Goal: Task Accomplishment & Management: Use online tool/utility

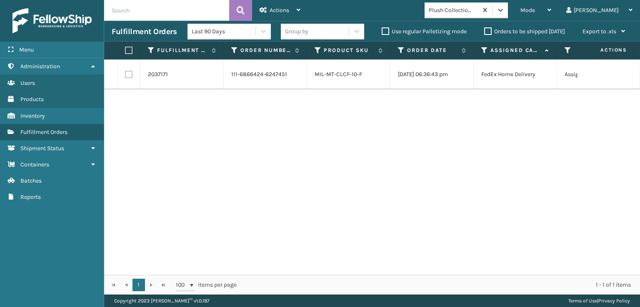
click at [493, 11] on span at bounding box center [492, 10] width 0 height 8
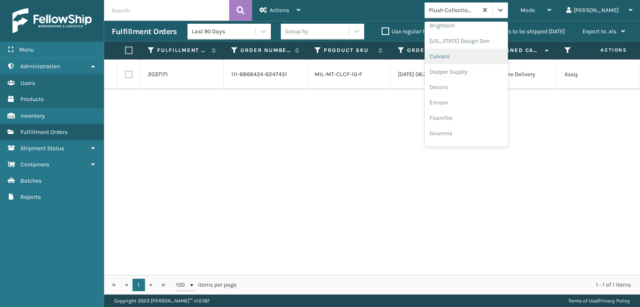
scroll to position [125, 0]
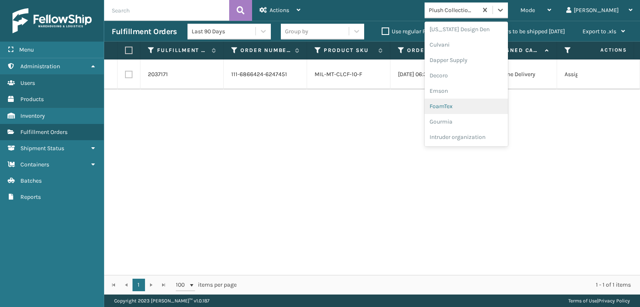
click at [479, 110] on div "FoamTex" at bounding box center [465, 106] width 83 height 15
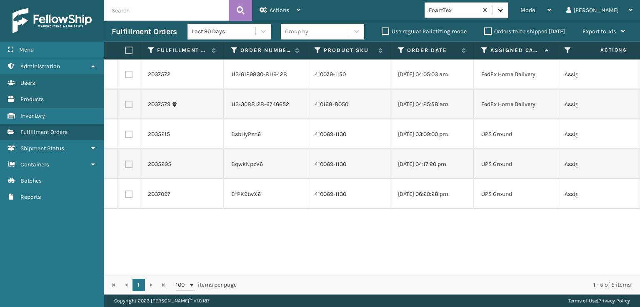
click at [504, 9] on icon at bounding box center [500, 10] width 8 height 8
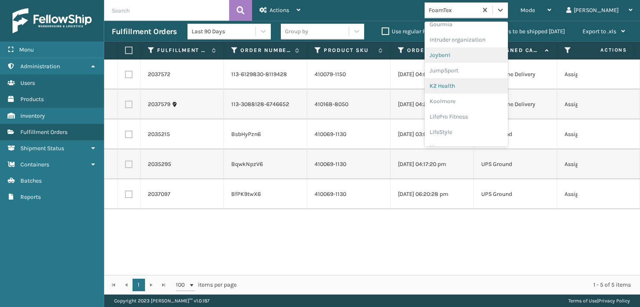
scroll to position [263, 0]
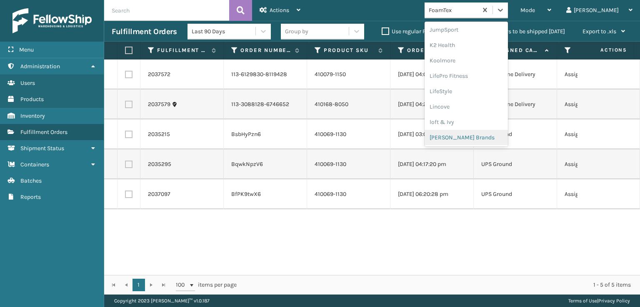
click at [489, 133] on div "[PERSON_NAME] Brands" at bounding box center [465, 137] width 83 height 15
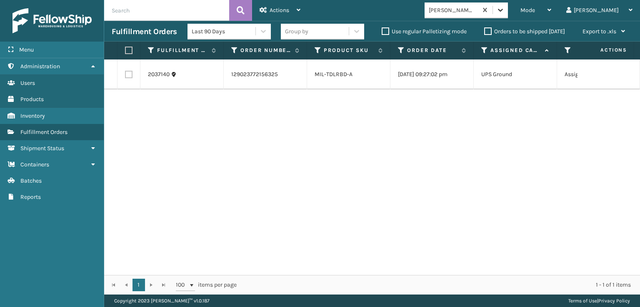
click at [504, 13] on icon at bounding box center [500, 10] width 8 height 8
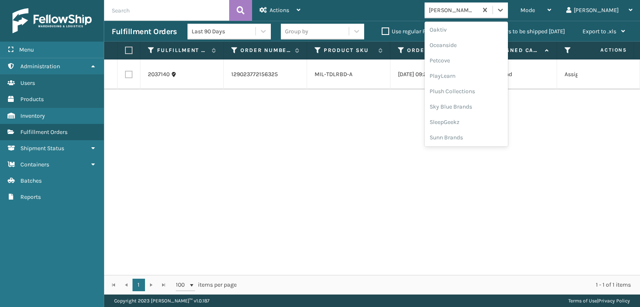
scroll to position [402, 0]
click at [488, 122] on div "SleepGeekz" at bounding box center [465, 121] width 83 height 15
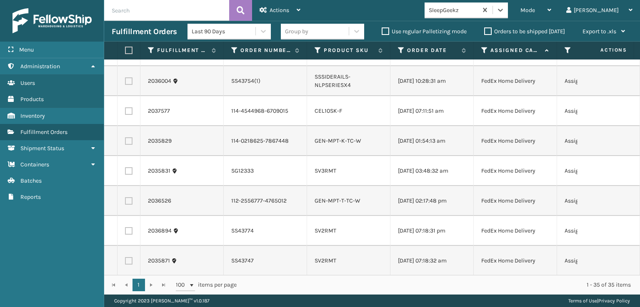
scroll to position [0, 0]
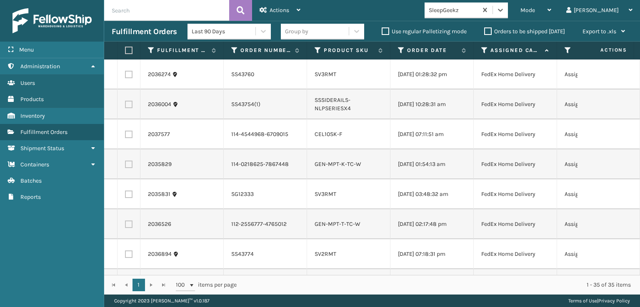
click at [125, 77] on label at bounding box center [128, 74] width 7 height 7
click at [125, 76] on input "checkbox" at bounding box center [125, 73] width 0 height 5
checkbox input "true"
click at [130, 105] on label at bounding box center [128, 104] width 7 height 7
click at [125, 105] on input "checkbox" at bounding box center [125, 103] width 0 height 5
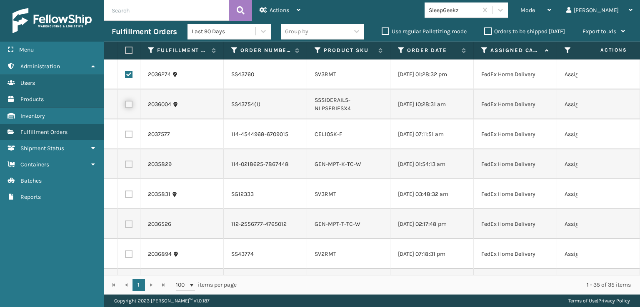
checkbox input "true"
click at [129, 168] on label at bounding box center [128, 164] width 7 height 7
click at [125, 166] on input "checkbox" at bounding box center [125, 163] width 0 height 5
checkbox input "true"
click at [127, 198] on label at bounding box center [128, 194] width 7 height 7
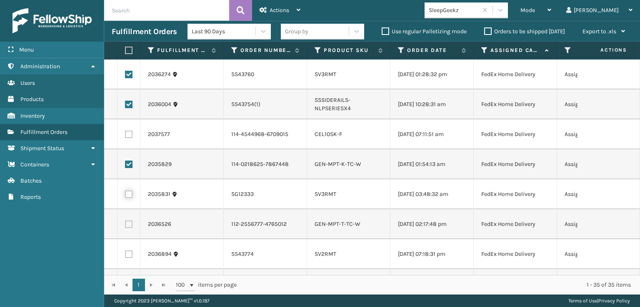
click at [125, 196] on input "checkbox" at bounding box center [125, 193] width 0 height 5
checkbox input "true"
click at [125, 228] on label at bounding box center [128, 224] width 7 height 7
click at [125, 226] on input "checkbox" at bounding box center [125, 223] width 0 height 5
checkbox input "true"
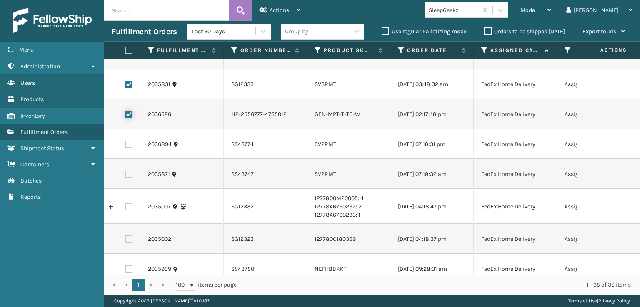
scroll to position [125, 0]
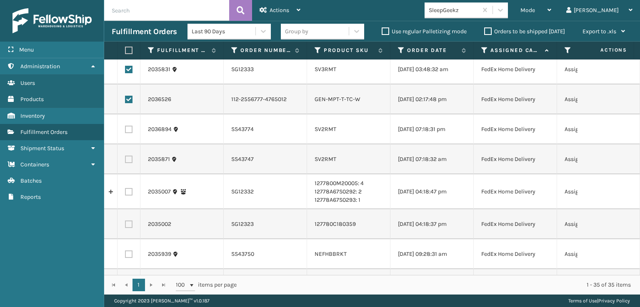
click at [128, 133] on label at bounding box center [128, 129] width 7 height 7
click at [125, 131] on input "checkbox" at bounding box center [125, 128] width 0 height 5
checkbox input "true"
click at [128, 163] on label at bounding box center [128, 159] width 7 height 7
click at [125, 161] on input "checkbox" at bounding box center [125, 158] width 0 height 5
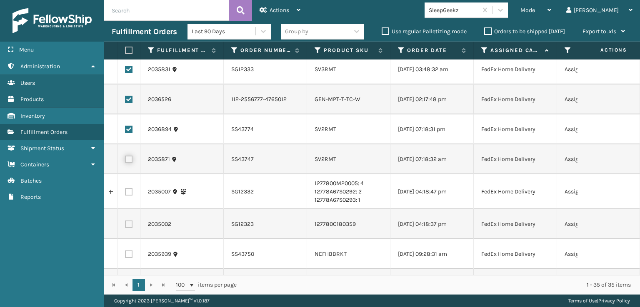
checkbox input "true"
click at [131, 228] on label at bounding box center [128, 224] width 7 height 7
click at [125, 226] on input "checkbox" at bounding box center [125, 223] width 0 height 5
checkbox input "true"
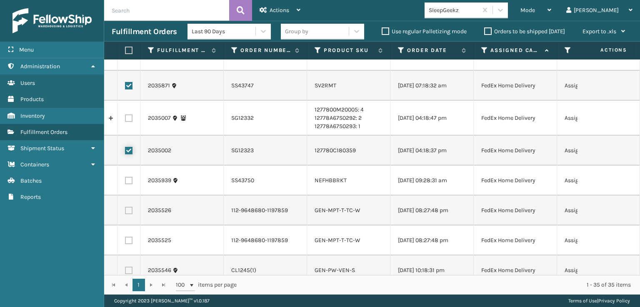
scroll to position [208, 0]
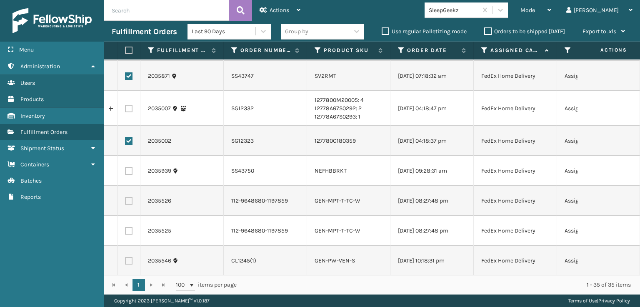
click at [127, 175] on label at bounding box center [128, 170] width 7 height 7
click at [125, 173] on input "checkbox" at bounding box center [125, 169] width 0 height 5
checkbox input "true"
click at [128, 205] on label at bounding box center [128, 200] width 7 height 7
click at [125, 203] on input "checkbox" at bounding box center [125, 199] width 0 height 5
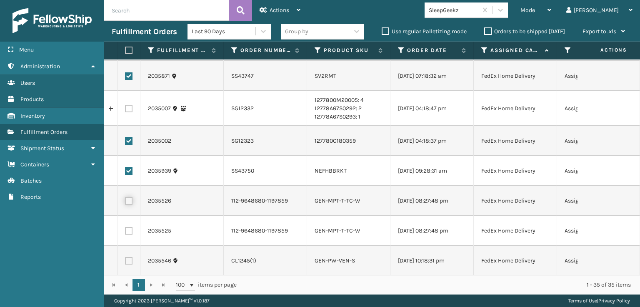
checkbox input "true"
click at [130, 235] on label at bounding box center [128, 230] width 7 height 7
click at [125, 233] on input "checkbox" at bounding box center [125, 229] width 0 height 5
checkbox input "true"
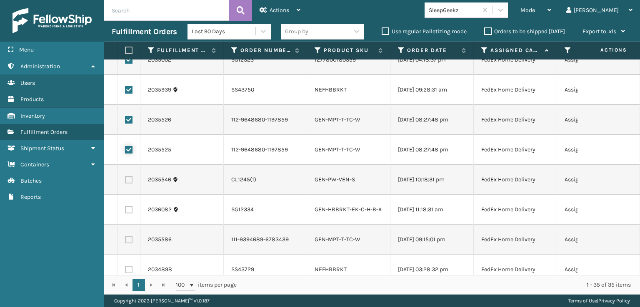
scroll to position [333, 0]
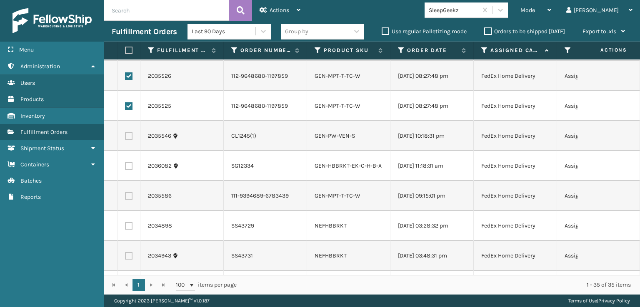
click at [128, 140] on label at bounding box center [128, 135] width 7 height 7
click at [125, 138] on input "checkbox" at bounding box center [125, 134] width 0 height 5
checkbox input "true"
click at [117, 181] on td at bounding box center [128, 166] width 23 height 30
click at [128, 170] on label at bounding box center [128, 165] width 7 height 7
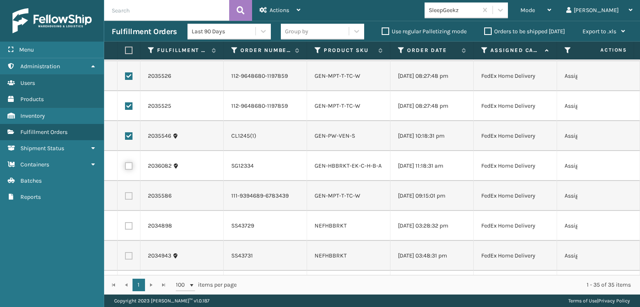
click at [125, 168] on input "checkbox" at bounding box center [125, 164] width 0 height 5
checkbox input "true"
click at [128, 200] on label at bounding box center [128, 195] width 7 height 7
click at [125, 198] on input "checkbox" at bounding box center [125, 194] width 0 height 5
checkbox input "true"
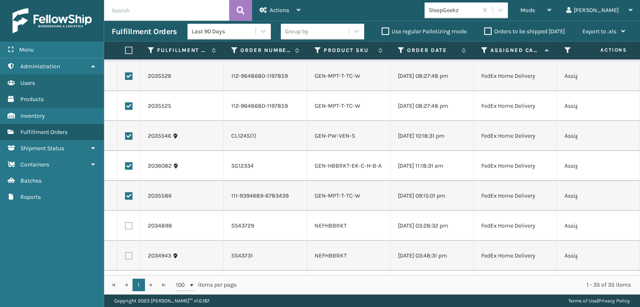
click at [126, 241] on td at bounding box center [128, 226] width 23 height 30
click at [127, 230] on label at bounding box center [128, 225] width 7 height 7
click at [125, 228] on input "checkbox" at bounding box center [125, 224] width 0 height 5
checkbox input "true"
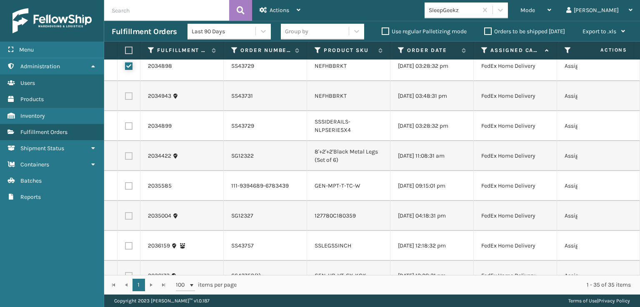
scroll to position [500, 0]
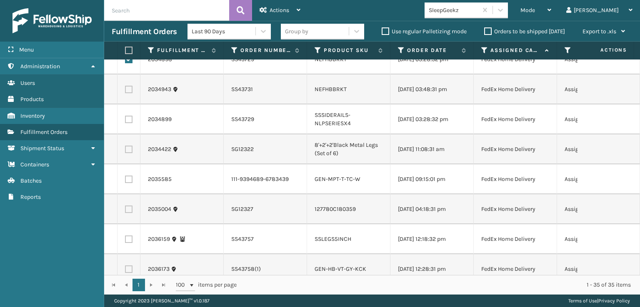
click at [127, 93] on label at bounding box center [128, 89] width 7 height 7
click at [125, 91] on input "checkbox" at bounding box center [125, 88] width 0 height 5
checkbox input "true"
click at [130, 123] on label at bounding box center [128, 119] width 7 height 7
click at [125, 121] on input "checkbox" at bounding box center [125, 118] width 0 height 5
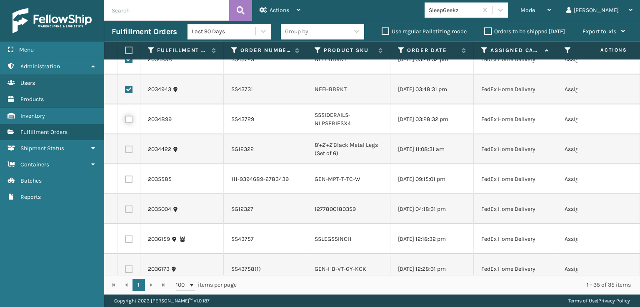
checkbox input "true"
click at [130, 183] on label at bounding box center [128, 179] width 7 height 7
click at [125, 181] on input "checkbox" at bounding box center [125, 178] width 0 height 5
checkbox input "true"
click at [130, 213] on label at bounding box center [128, 209] width 7 height 7
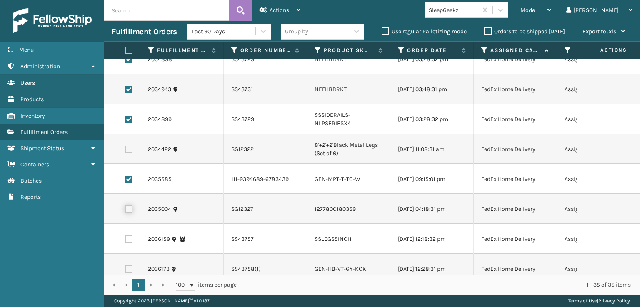
click at [125, 211] on input "checkbox" at bounding box center [125, 208] width 0 height 5
checkbox input "true"
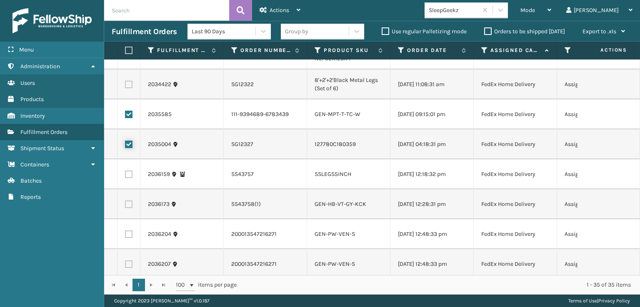
scroll to position [625, 0]
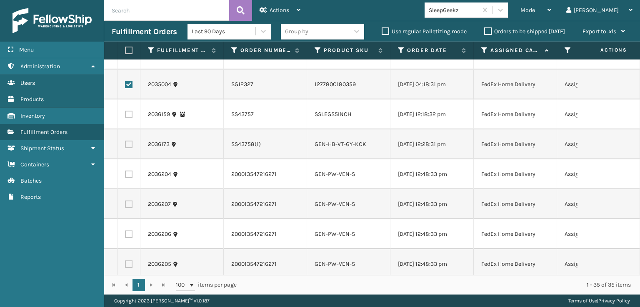
click at [135, 130] on td at bounding box center [128, 115] width 23 height 30
click at [130, 130] on td at bounding box center [128, 115] width 23 height 30
click at [128, 118] on label at bounding box center [128, 114] width 7 height 7
click at [125, 116] on input "checkbox" at bounding box center [125, 113] width 0 height 5
checkbox input "true"
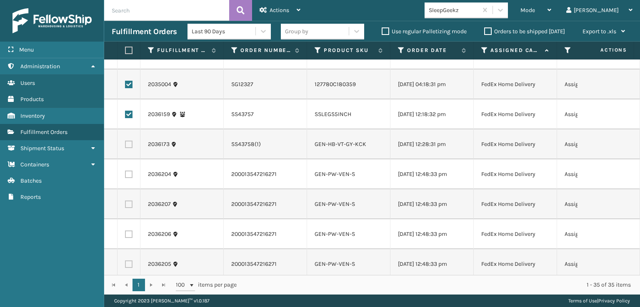
click at [130, 178] on label at bounding box center [128, 174] width 7 height 7
click at [125, 176] on input "checkbox" at bounding box center [125, 173] width 0 height 5
checkbox input "true"
click at [130, 208] on label at bounding box center [128, 204] width 7 height 7
click at [125, 206] on input "checkbox" at bounding box center [125, 203] width 0 height 5
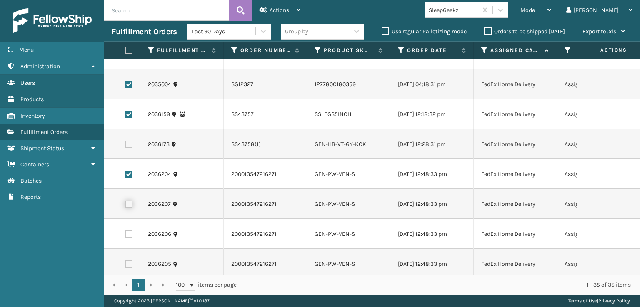
checkbox input "true"
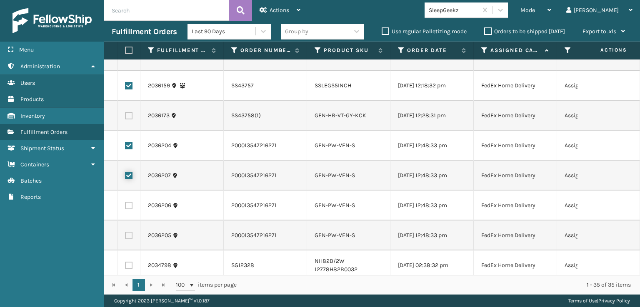
scroll to position [708, 0]
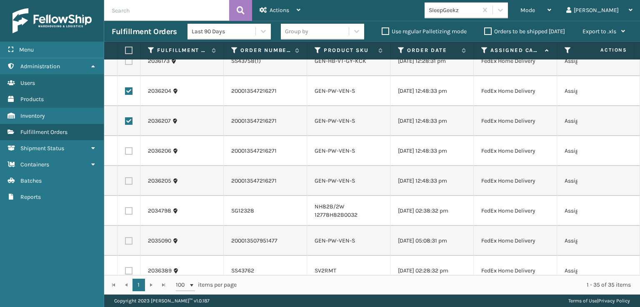
click at [127, 155] on label at bounding box center [128, 150] width 7 height 7
click at [125, 153] on input "checkbox" at bounding box center [125, 149] width 0 height 5
checkbox input "true"
click at [126, 185] on label at bounding box center [128, 180] width 7 height 7
click at [125, 183] on input "checkbox" at bounding box center [125, 179] width 0 height 5
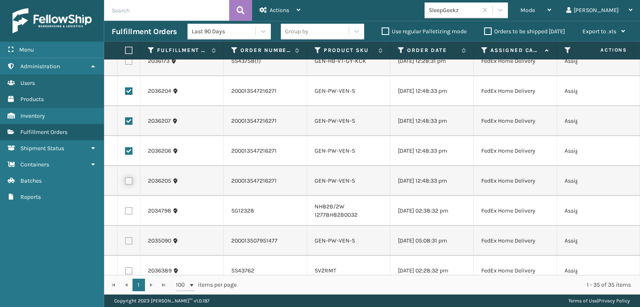
checkbox input "true"
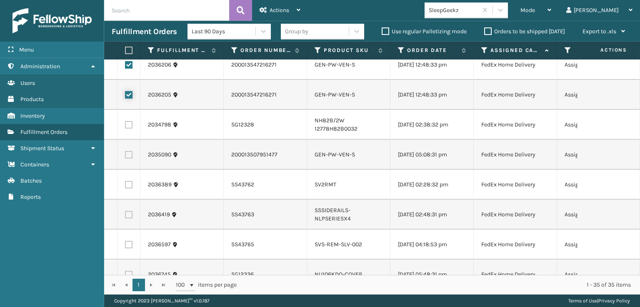
scroll to position [791, 0]
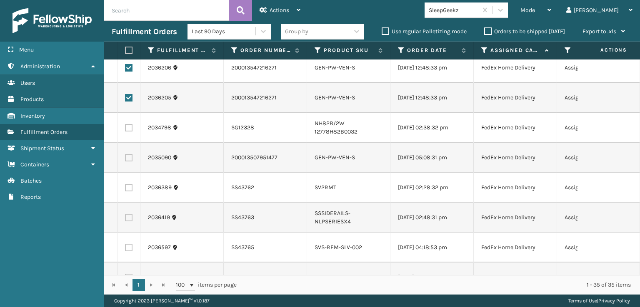
click at [128, 162] on label at bounding box center [128, 157] width 7 height 7
click at [125, 160] on input "checkbox" at bounding box center [125, 156] width 0 height 5
checkbox input "true"
click at [127, 192] on label at bounding box center [128, 187] width 7 height 7
click at [125, 190] on input "checkbox" at bounding box center [125, 186] width 0 height 5
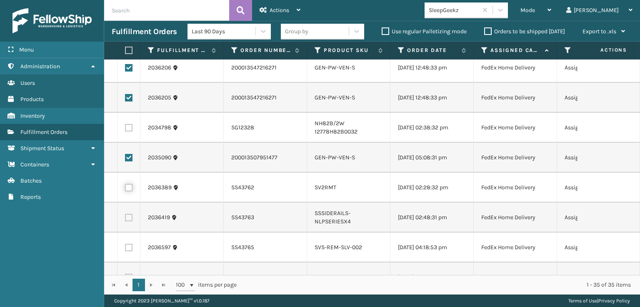
checkbox input "true"
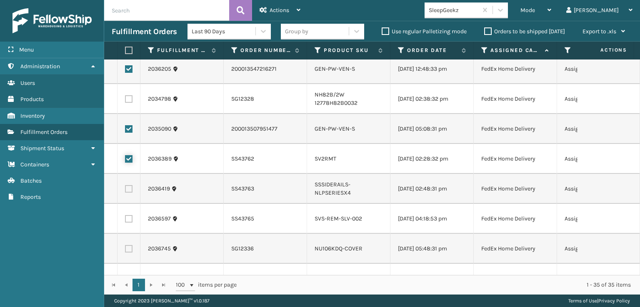
scroll to position [880, 0]
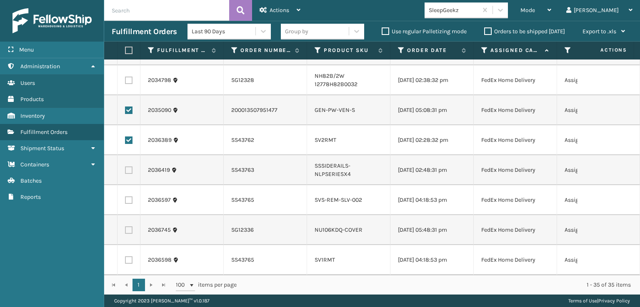
click at [130, 167] on label at bounding box center [128, 170] width 7 height 7
click at [125, 167] on input "checkbox" at bounding box center [125, 169] width 0 height 5
checkbox input "true"
click at [130, 257] on label at bounding box center [128, 260] width 7 height 7
click at [125, 257] on input "checkbox" at bounding box center [125, 259] width 0 height 5
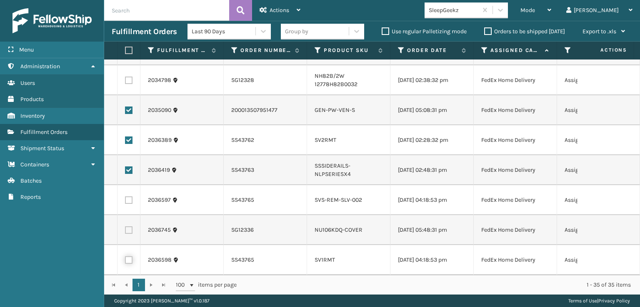
checkbox input "true"
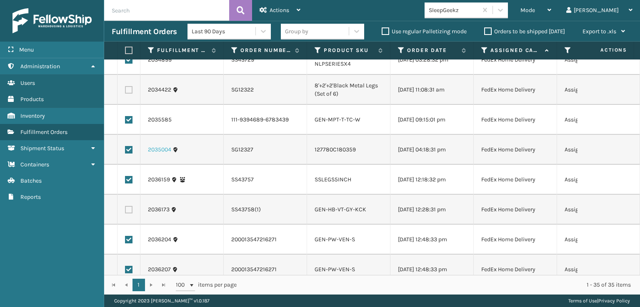
scroll to position [547, 0]
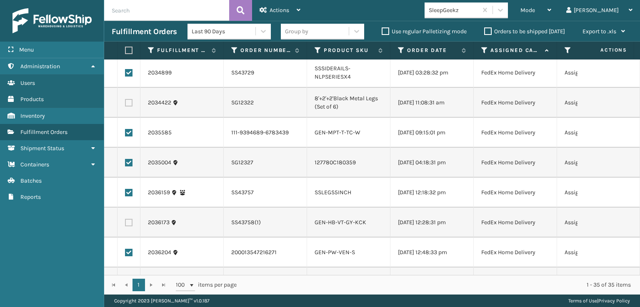
click at [132, 167] on label at bounding box center [128, 162] width 7 height 7
click at [125, 165] on input "checkbox" at bounding box center [125, 161] width 0 height 5
checkbox input "false"
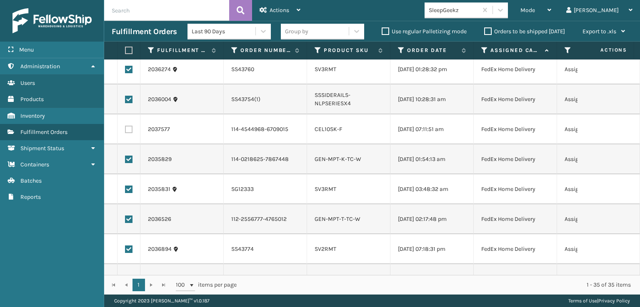
scroll to position [0, 0]
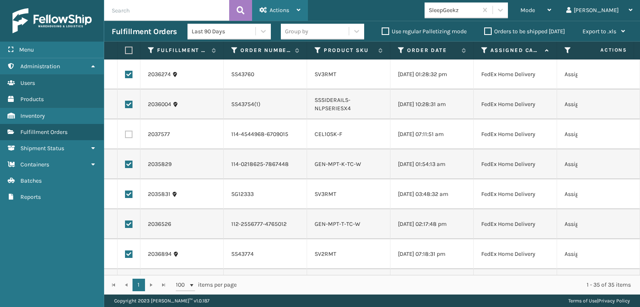
click at [270, 9] on span "Actions" at bounding box center [280, 10] width 20 height 7
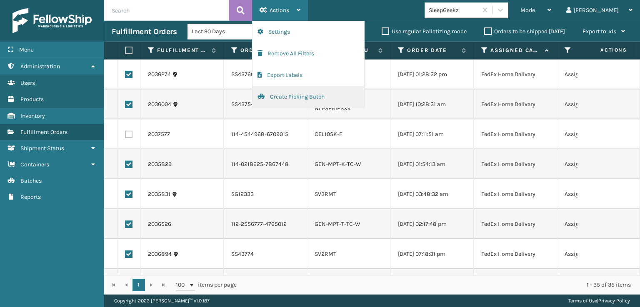
click at [292, 97] on button "Create Picking Batch" at bounding box center [308, 97] width 112 height 22
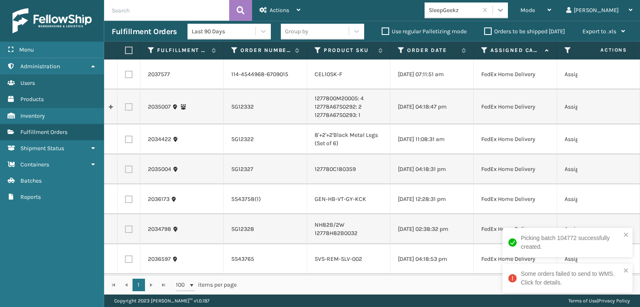
click at [504, 10] on icon at bounding box center [500, 10] width 8 height 8
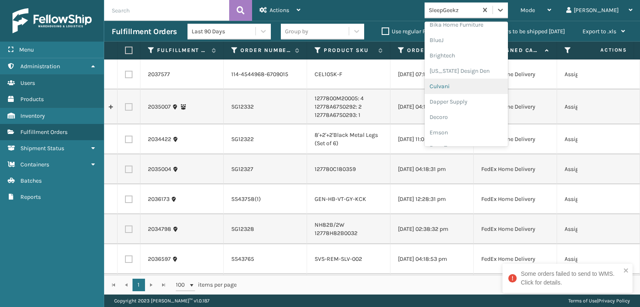
scroll to position [125, 0]
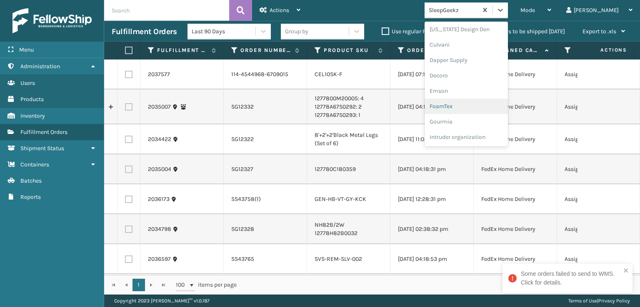
click at [485, 104] on div "FoamTex" at bounding box center [465, 106] width 83 height 15
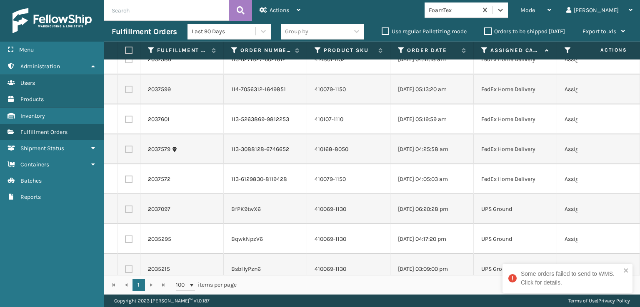
scroll to position [0, 0]
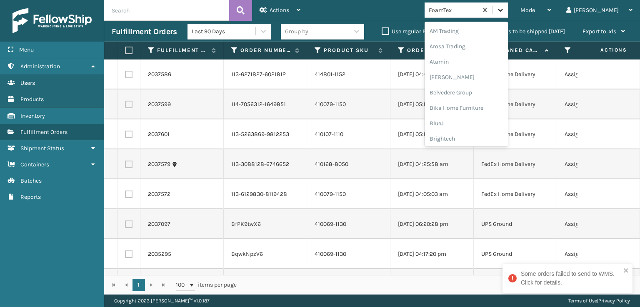
click at [504, 9] on icon at bounding box center [500, 10] width 8 height 8
click at [497, 132] on div "FoamTex" at bounding box center [465, 133] width 83 height 15
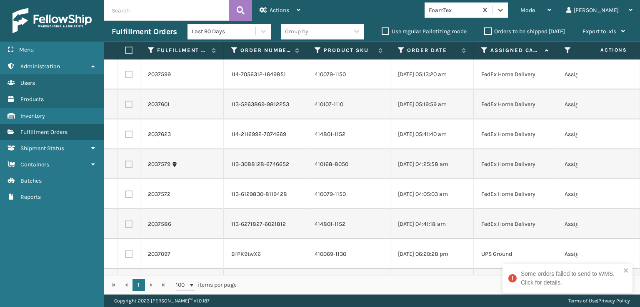
click at [131, 75] on label at bounding box center [128, 74] width 7 height 7
click at [125, 75] on input "checkbox" at bounding box center [125, 73] width 0 height 5
checkbox input "true"
click at [130, 108] on label at bounding box center [128, 104] width 7 height 7
click at [125, 106] on input "checkbox" at bounding box center [125, 103] width 0 height 5
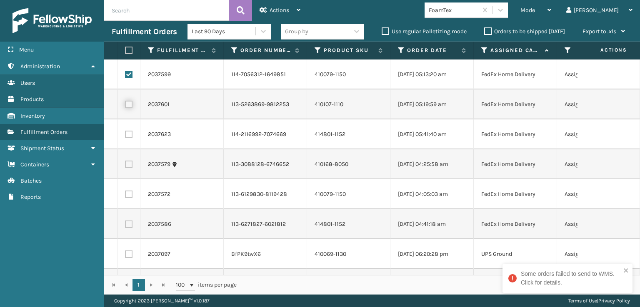
checkbox input "true"
click at [125, 132] on label at bounding box center [128, 134] width 7 height 7
click at [125, 132] on input "checkbox" at bounding box center [125, 133] width 0 height 5
checkbox input "true"
click at [132, 165] on label at bounding box center [128, 164] width 7 height 7
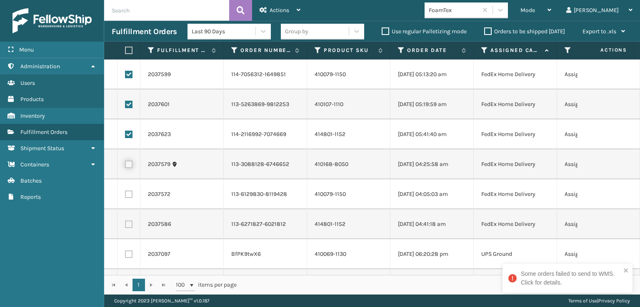
click at [125, 165] on input "checkbox" at bounding box center [125, 163] width 0 height 5
checkbox input "true"
click at [125, 195] on label at bounding box center [128, 194] width 7 height 7
click at [125, 195] on input "checkbox" at bounding box center [125, 193] width 0 height 5
checkbox input "true"
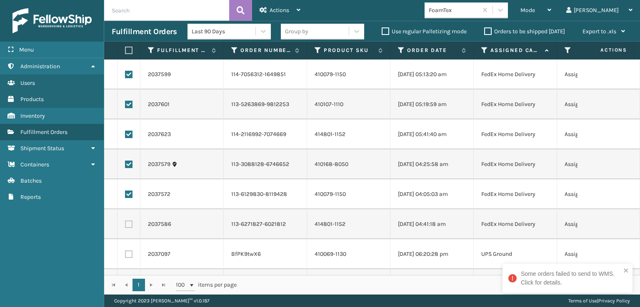
click at [127, 225] on label at bounding box center [128, 224] width 7 height 7
click at [125, 225] on input "checkbox" at bounding box center [125, 223] width 0 height 5
checkbox input "true"
click at [287, 3] on div "Actions" at bounding box center [280, 10] width 41 height 21
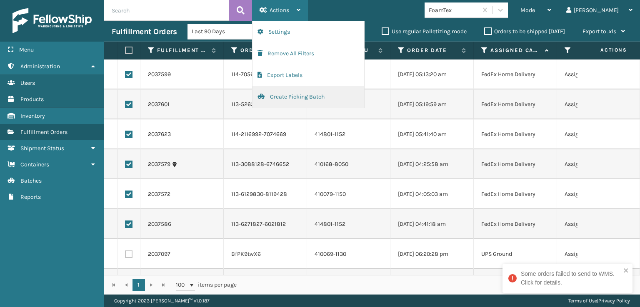
click at [311, 96] on button "Create Picking Batch" at bounding box center [308, 97] width 112 height 22
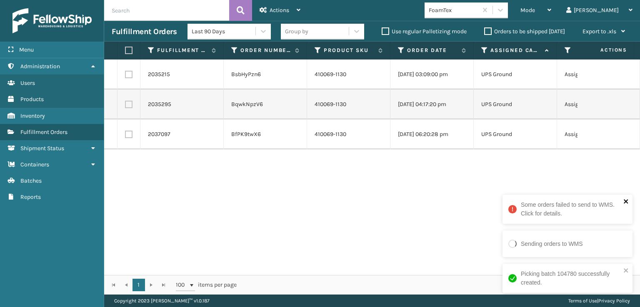
click at [625, 204] on icon "close" at bounding box center [626, 201] width 6 height 7
click at [624, 268] on icon "close" at bounding box center [626, 270] width 6 height 7
click at [503, 10] on icon at bounding box center [500, 10] width 5 height 3
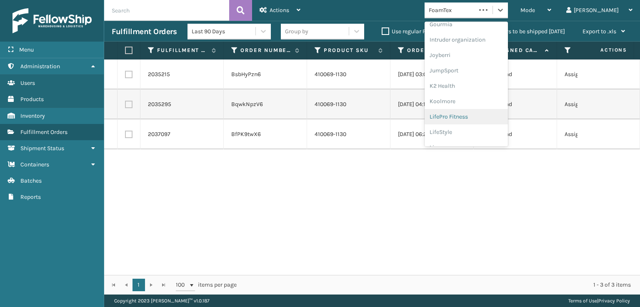
scroll to position [263, 0]
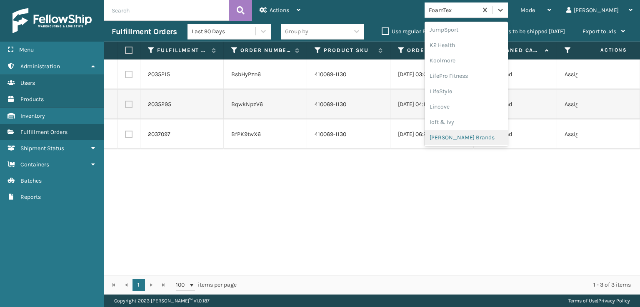
click at [495, 136] on div "[PERSON_NAME] Brands" at bounding box center [465, 137] width 83 height 15
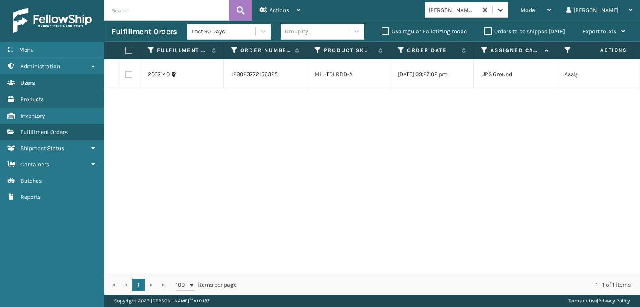
click at [504, 12] on icon at bounding box center [500, 10] width 8 height 8
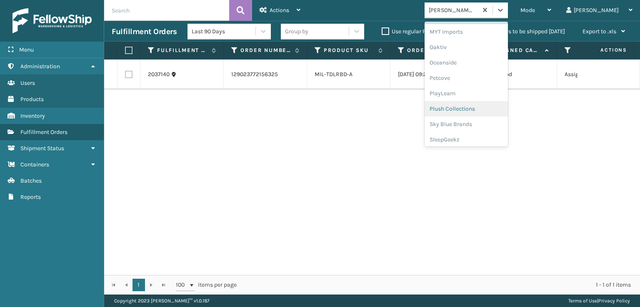
scroll to position [402, 0]
click at [489, 122] on div "SleepGeekz" at bounding box center [465, 121] width 83 height 15
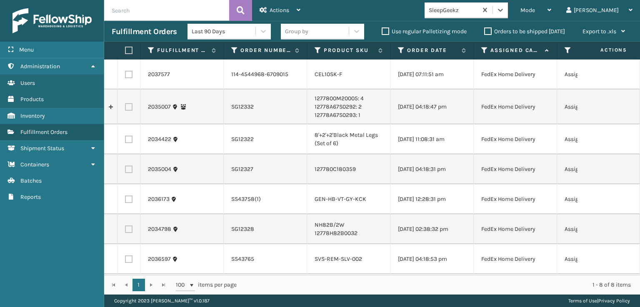
click at [128, 76] on label at bounding box center [128, 74] width 7 height 7
click at [125, 76] on input "checkbox" at bounding box center [125, 73] width 0 height 5
checkbox input "true"
click at [125, 203] on label at bounding box center [128, 199] width 7 height 7
click at [125, 201] on input "checkbox" at bounding box center [125, 198] width 0 height 5
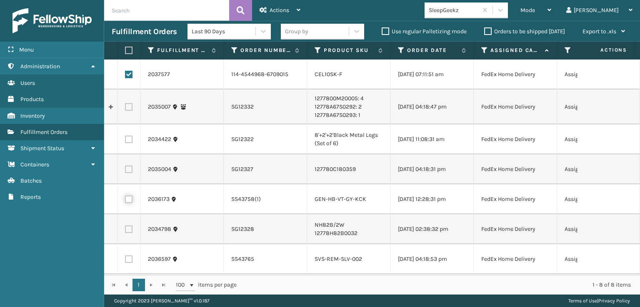
checkbox input "true"
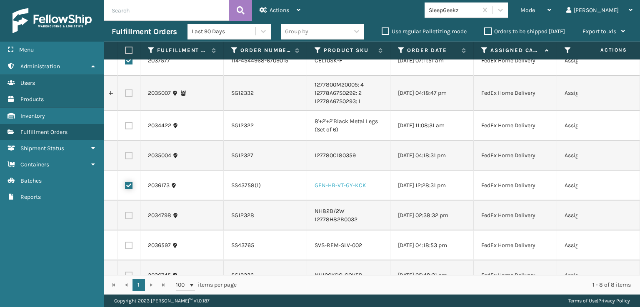
scroll to position [0, 0]
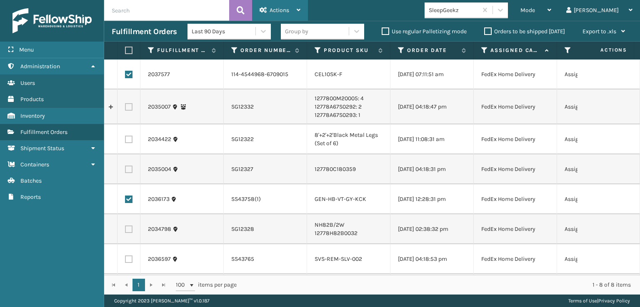
click at [282, 10] on span "Actions" at bounding box center [280, 10] width 20 height 7
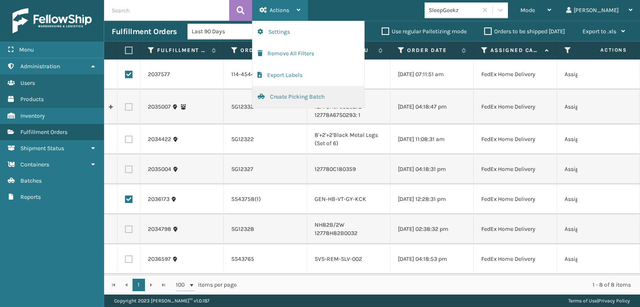
click at [291, 96] on button "Create Picking Batch" at bounding box center [308, 97] width 112 height 22
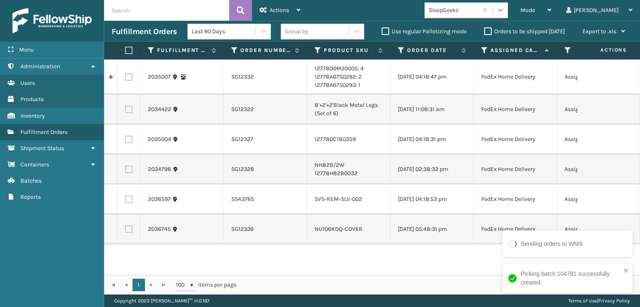
click at [504, 6] on icon at bounding box center [500, 10] width 8 height 8
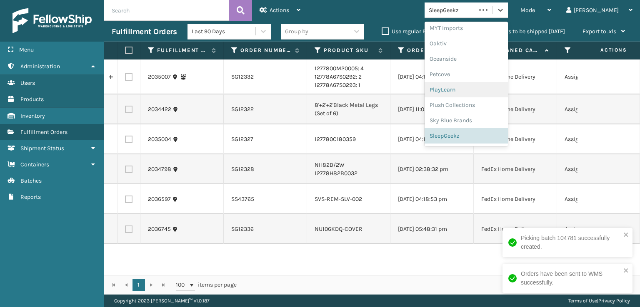
scroll to position [402, 0]
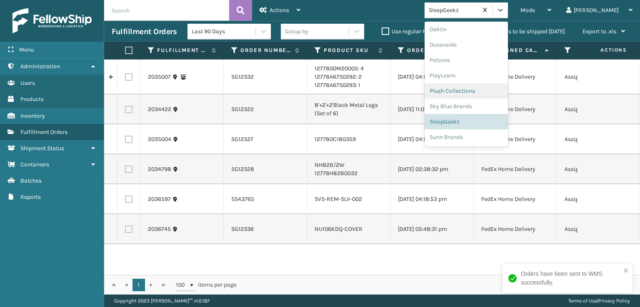
click at [499, 87] on div "Plush Collections" at bounding box center [465, 90] width 83 height 15
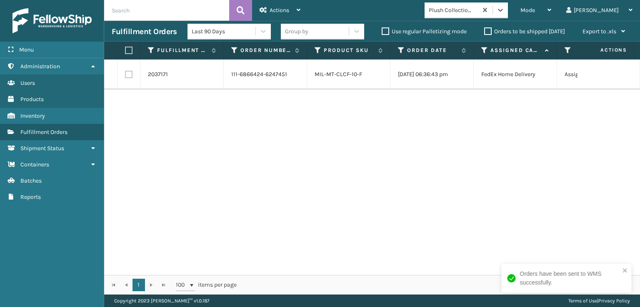
click at [131, 77] on label at bounding box center [128, 74] width 7 height 7
click at [125, 76] on input "checkbox" at bounding box center [125, 73] width 0 height 5
checkbox input "true"
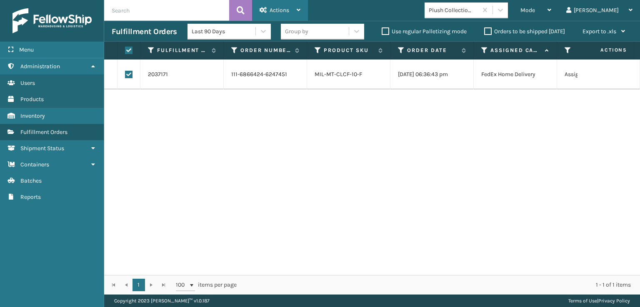
click at [298, 5] on div "Actions" at bounding box center [280, 10] width 41 height 21
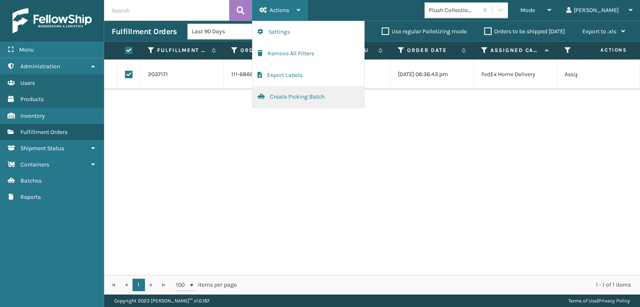
click at [301, 100] on button "Create Picking Batch" at bounding box center [308, 97] width 112 height 22
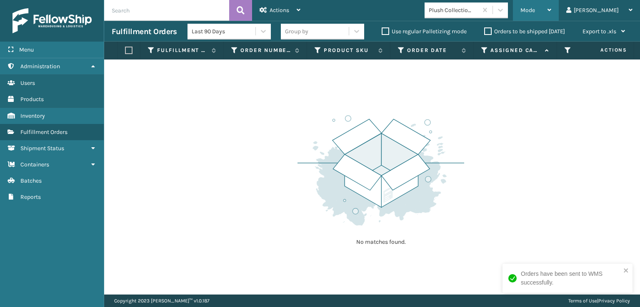
click at [549, 10] on div "Mode Regular Mode Picking Mode Labeling Mode Exit Scan Mode" at bounding box center [536, 10] width 46 height 21
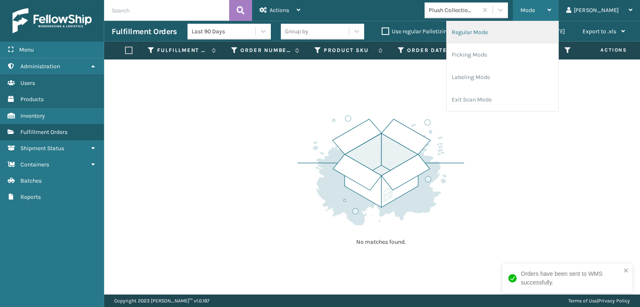
click at [505, 35] on li "Regular Mode" at bounding box center [503, 32] width 112 height 22
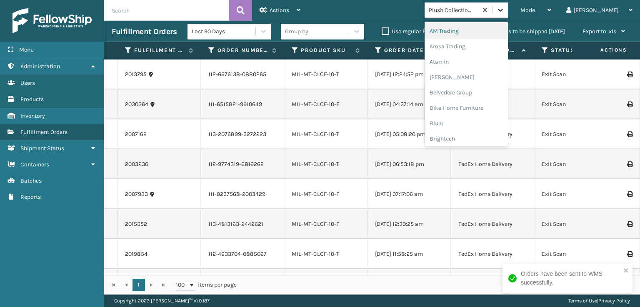
click at [504, 7] on icon at bounding box center [500, 10] width 8 height 8
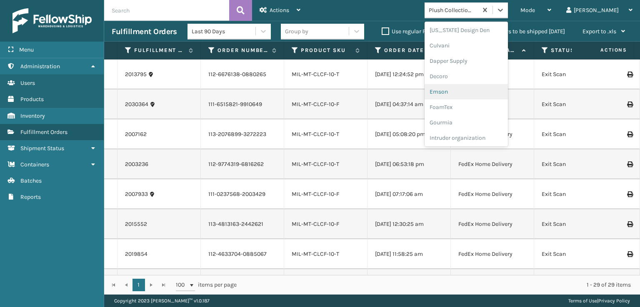
scroll to position [125, 0]
click at [487, 107] on div "FoamTex" at bounding box center [465, 106] width 83 height 15
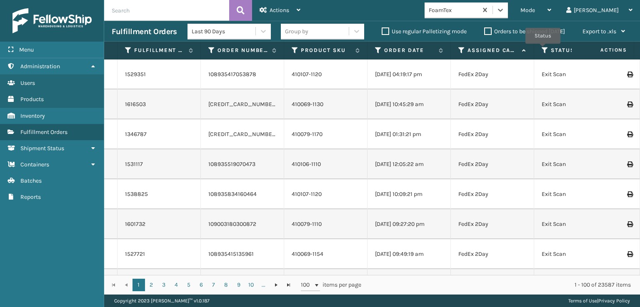
click at [543, 50] on icon at bounding box center [545, 50] width 7 height 7
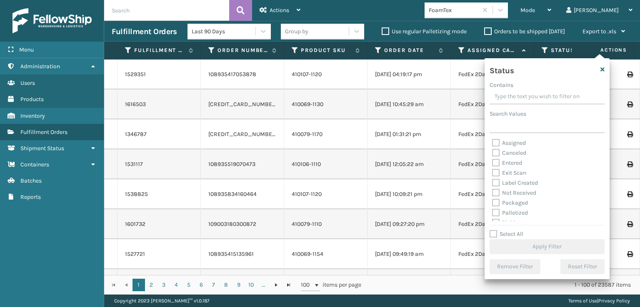
scroll to position [42, 0]
click at [494, 181] on label "Picking" at bounding box center [507, 181] width 30 height 7
click at [492, 181] on input "Picking" at bounding box center [492, 179] width 0 height 5
checkbox input "true"
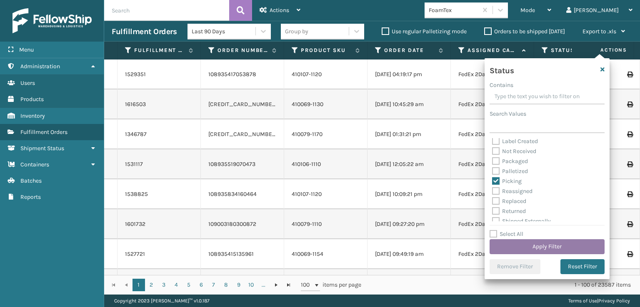
click at [536, 252] on button "Apply Filter" at bounding box center [546, 247] width 115 height 15
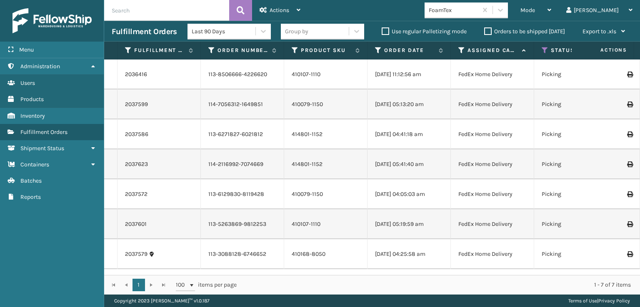
scroll to position [0, 0]
click at [554, 10] on div "Mode Regular Mode Picking Mode Labeling Mode Exit Scan Mode" at bounding box center [536, 10] width 46 height 21
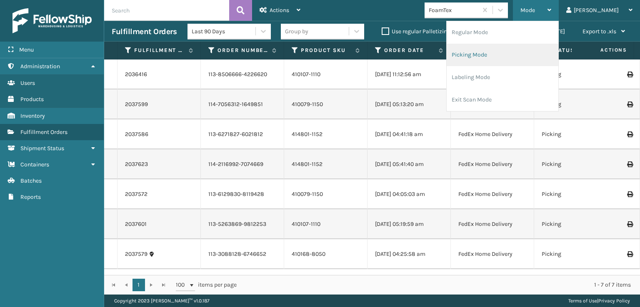
click at [522, 52] on li "Picking Mode" at bounding box center [503, 55] width 112 height 22
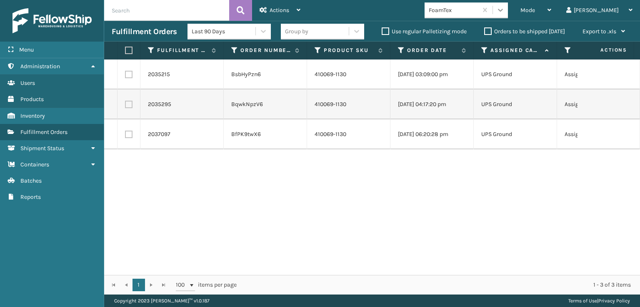
click at [504, 14] on icon at bounding box center [500, 10] width 8 height 8
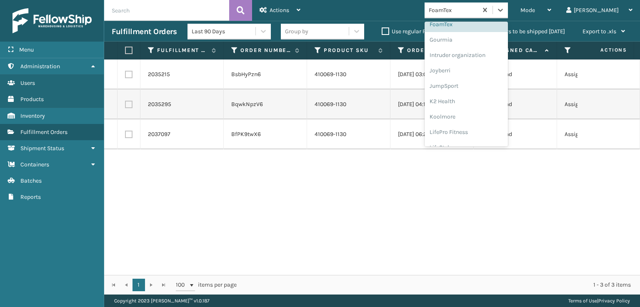
scroll to position [263, 0]
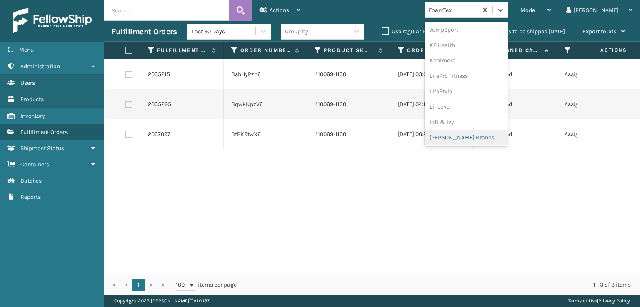
click at [482, 135] on div "[PERSON_NAME] Brands" at bounding box center [465, 137] width 83 height 15
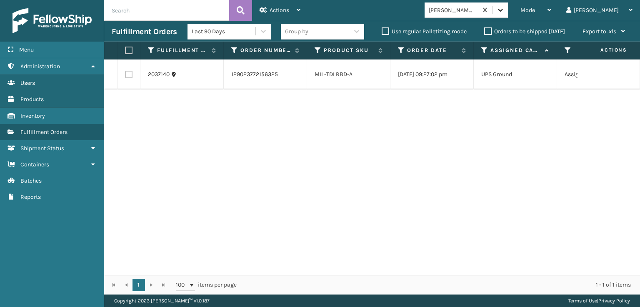
click at [504, 9] on icon at bounding box center [500, 10] width 8 height 8
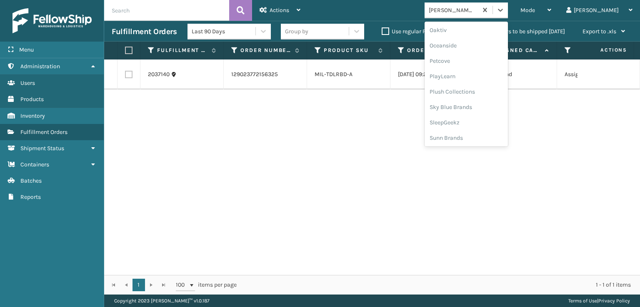
scroll to position [402, 0]
click at [487, 90] on div "Plush Collections" at bounding box center [465, 90] width 83 height 15
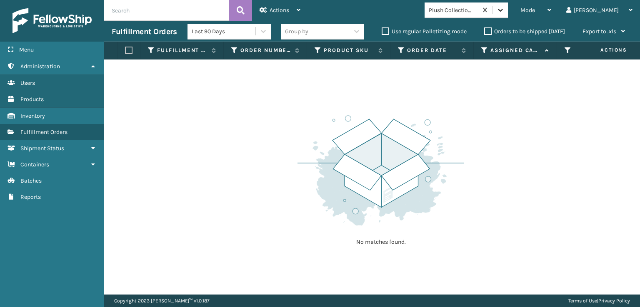
click at [504, 11] on icon at bounding box center [500, 10] width 8 height 8
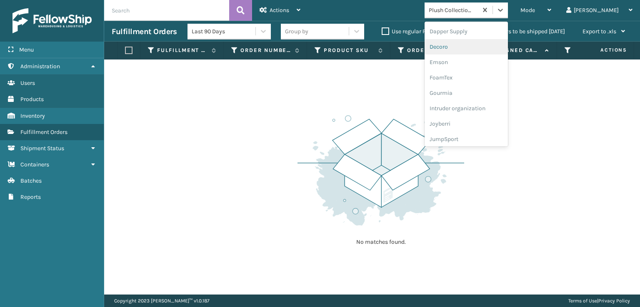
scroll to position [167, 0]
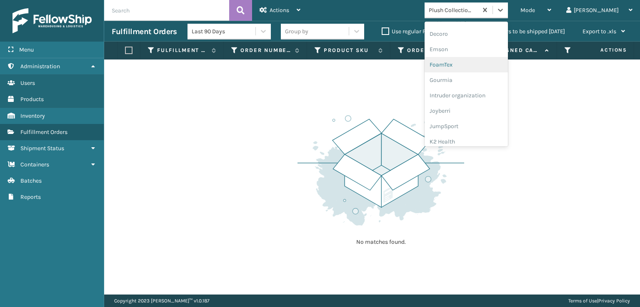
click at [493, 65] on div "FoamTex" at bounding box center [465, 64] width 83 height 15
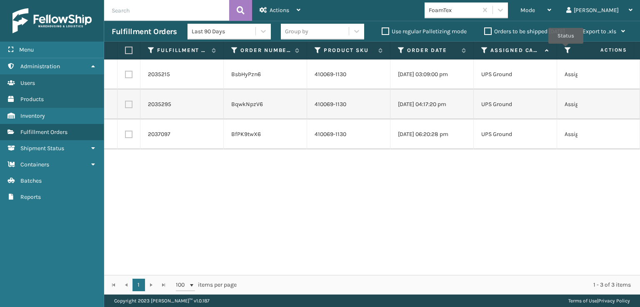
click at [566, 50] on icon at bounding box center [567, 50] width 7 height 7
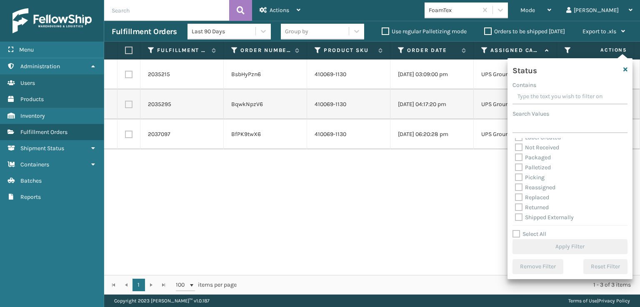
scroll to position [47, 0]
click at [523, 177] on label "Picking" at bounding box center [530, 176] width 30 height 7
click at [515, 177] on input "Picking" at bounding box center [515, 174] width 0 height 5
checkbox input "true"
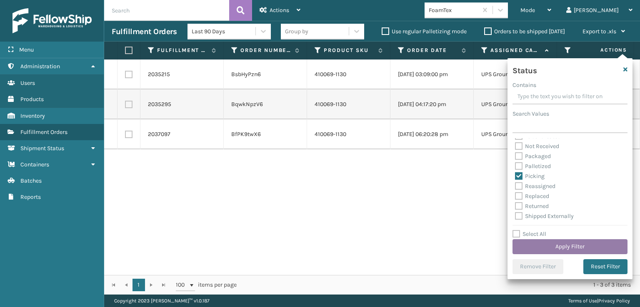
click at [566, 244] on button "Apply Filter" at bounding box center [569, 247] width 115 height 15
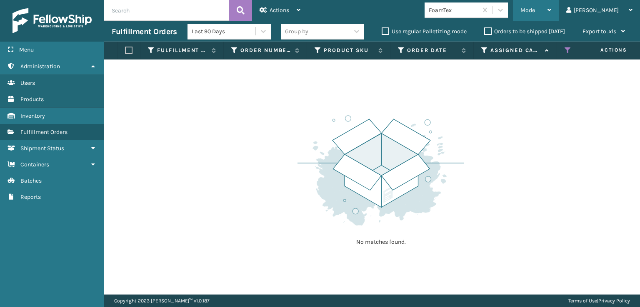
click at [551, 12] on icon at bounding box center [549, 10] width 4 height 6
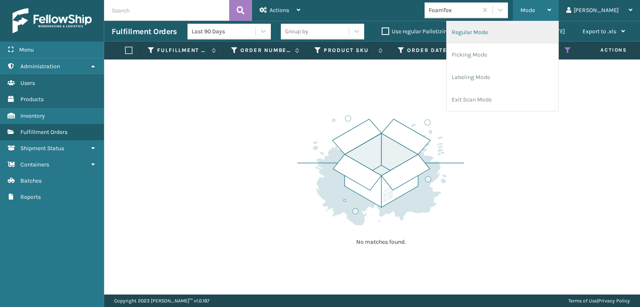
click at [525, 30] on li "Regular Mode" at bounding box center [503, 32] width 112 height 22
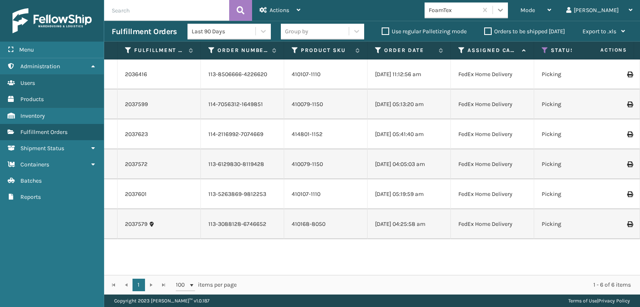
click at [504, 14] on icon at bounding box center [500, 10] width 8 height 8
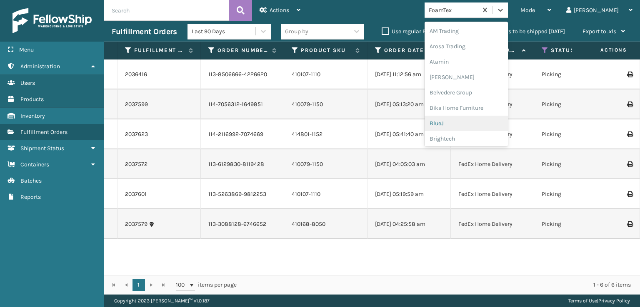
scroll to position [97, 0]
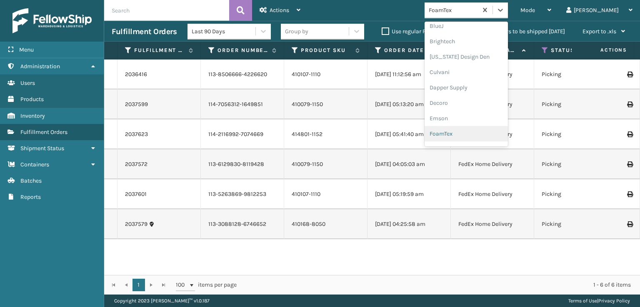
click at [486, 136] on div "FoamTex" at bounding box center [465, 133] width 83 height 15
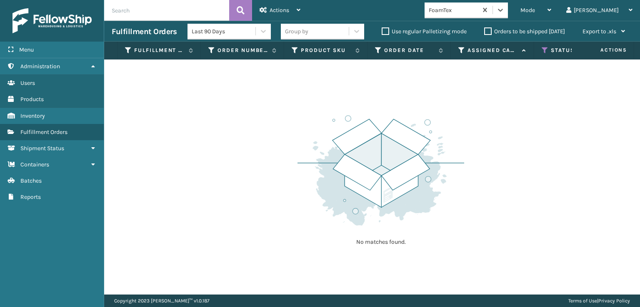
click at [544, 46] on th "Status" at bounding box center [575, 51] width 83 height 18
click at [544, 51] on icon at bounding box center [545, 50] width 7 height 7
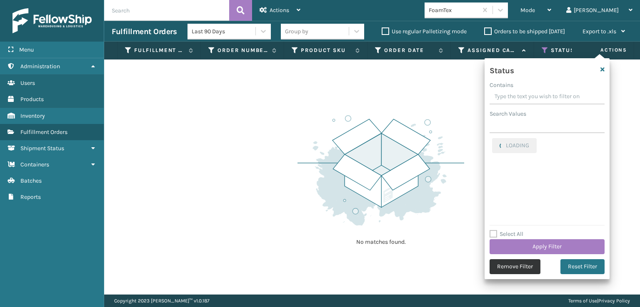
click at [524, 264] on button "Remove Filter" at bounding box center [514, 267] width 51 height 15
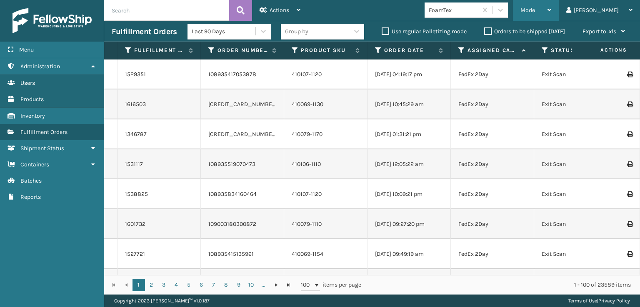
click at [551, 9] on div "Mode" at bounding box center [535, 10] width 31 height 21
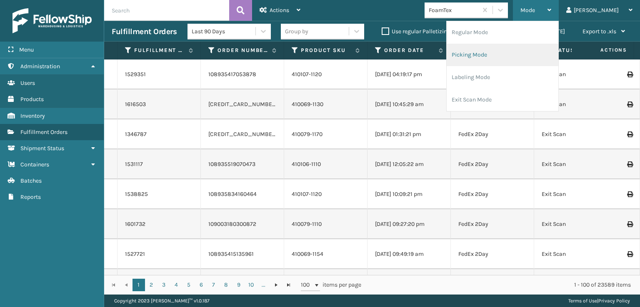
click at [503, 53] on li "Picking Mode" at bounding box center [503, 55] width 112 height 22
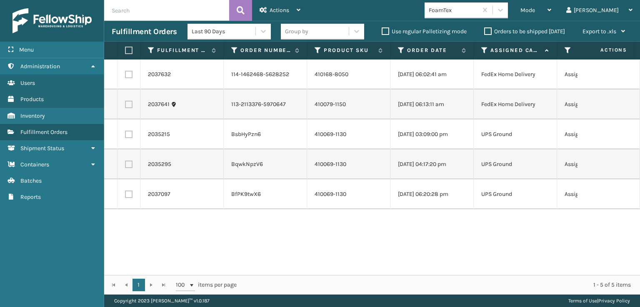
drag, startPoint x: 132, startPoint y: 72, endPoint x: 125, endPoint y: 84, distance: 13.3
click at [132, 72] on td at bounding box center [128, 75] width 23 height 30
click at [126, 72] on label at bounding box center [128, 74] width 7 height 7
click at [125, 72] on input "checkbox" at bounding box center [125, 73] width 0 height 5
checkbox input "true"
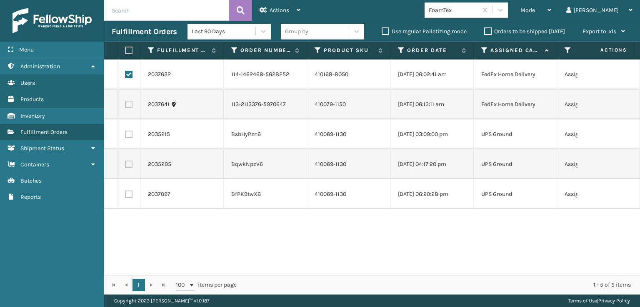
click at [128, 105] on label at bounding box center [128, 104] width 7 height 7
click at [125, 105] on input "checkbox" at bounding box center [125, 103] width 0 height 5
checkbox input "true"
click at [259, 8] on div "Actions Settings Remove All Filters Export Labels Create Picking Batch" at bounding box center [280, 10] width 56 height 21
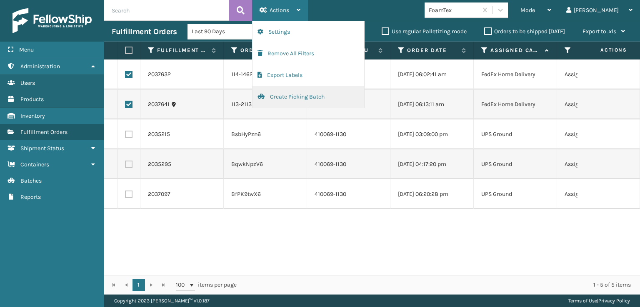
click at [284, 101] on button "Create Picking Batch" at bounding box center [308, 97] width 112 height 22
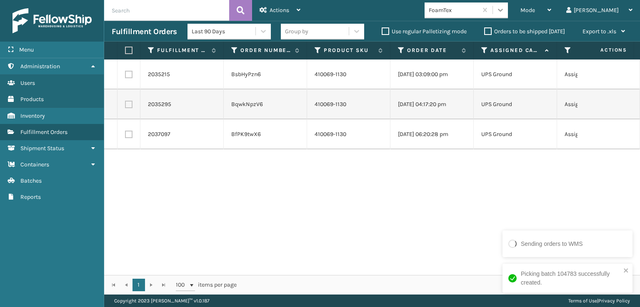
click at [508, 6] on div at bounding box center [500, 9] width 15 height 15
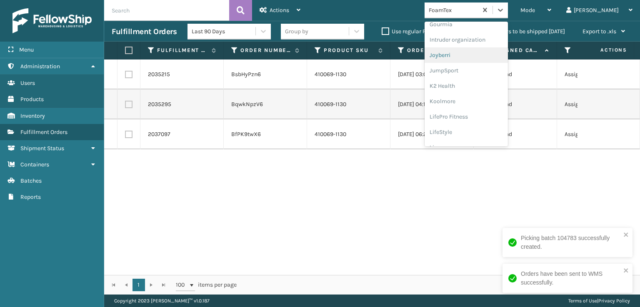
scroll to position [263, 0]
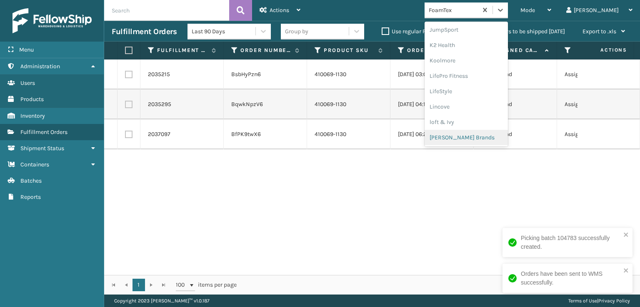
click at [493, 135] on div "[PERSON_NAME] Brands" at bounding box center [465, 137] width 83 height 15
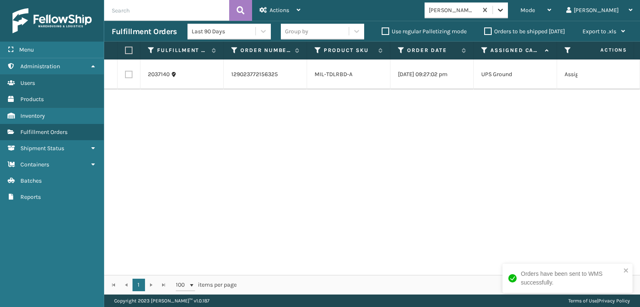
click at [504, 12] on icon at bounding box center [500, 10] width 8 height 8
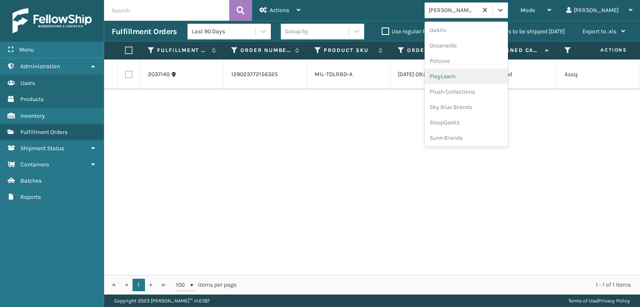
scroll to position [402, 0]
click at [477, 123] on div "SleepGeekz" at bounding box center [465, 121] width 83 height 15
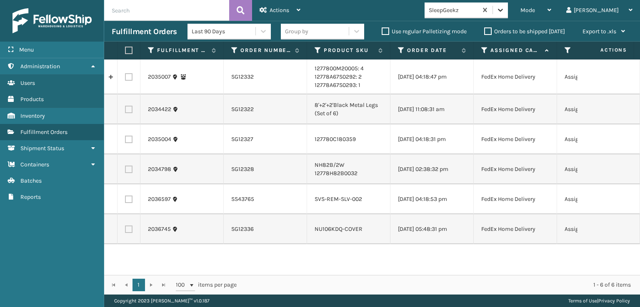
click at [508, 11] on div at bounding box center [500, 9] width 15 height 15
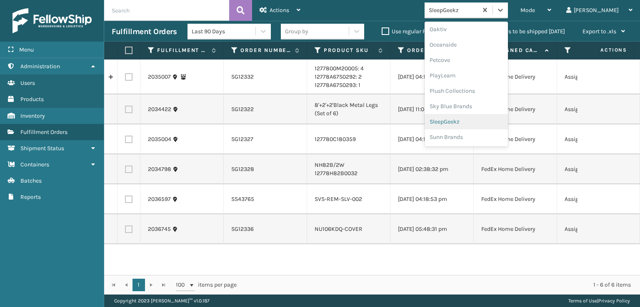
click at [481, 119] on div "SleepGeekz" at bounding box center [465, 121] width 83 height 15
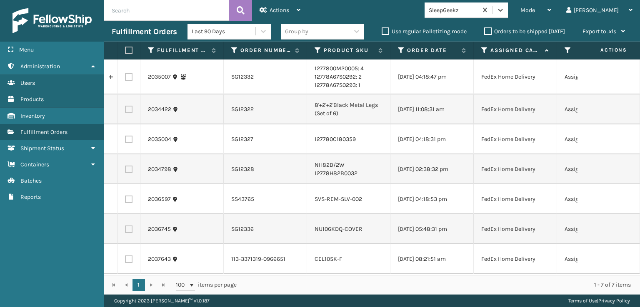
scroll to position [0, 0]
click at [130, 262] on label at bounding box center [128, 259] width 7 height 7
click at [125, 261] on input "checkbox" at bounding box center [125, 258] width 0 height 5
checkbox input "true"
click at [278, 10] on span "Actions" at bounding box center [280, 10] width 20 height 7
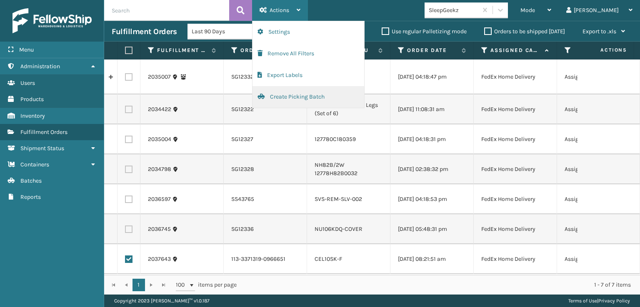
click at [302, 99] on button "Create Picking Batch" at bounding box center [308, 97] width 112 height 22
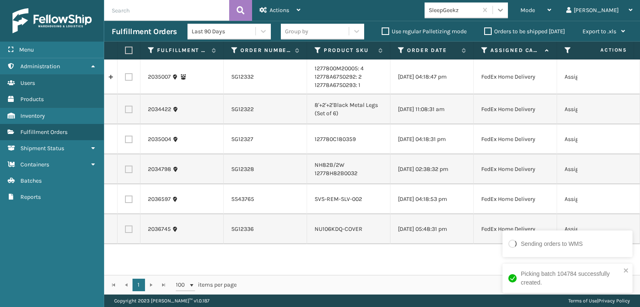
click at [508, 4] on div at bounding box center [500, 9] width 15 height 15
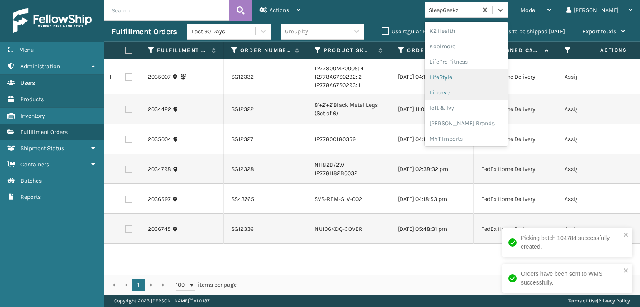
scroll to position [319, 0]
click at [502, 77] on div "[PERSON_NAME] Brands" at bounding box center [465, 81] width 83 height 15
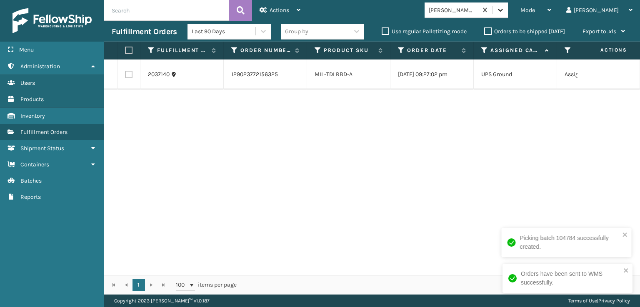
click at [508, 17] on div at bounding box center [500, 9] width 15 height 15
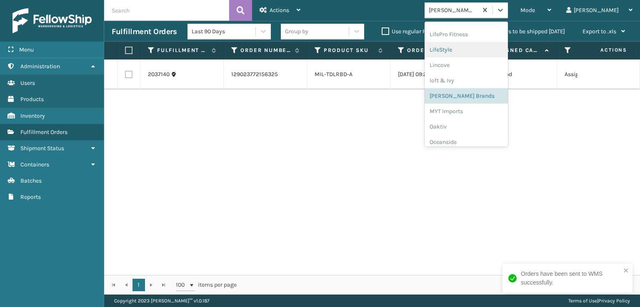
scroll to position [402, 0]
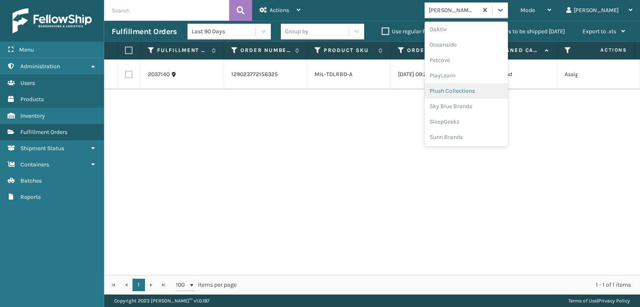
click at [485, 86] on div "Plush Collections" at bounding box center [465, 90] width 83 height 15
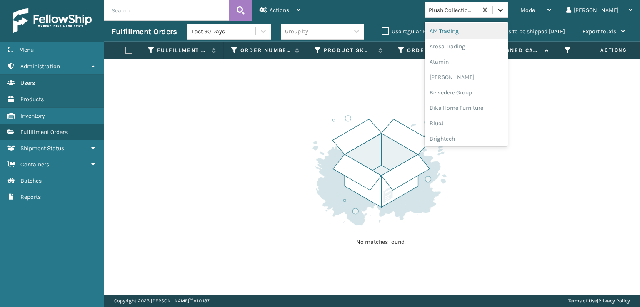
click at [508, 15] on div at bounding box center [500, 9] width 15 height 15
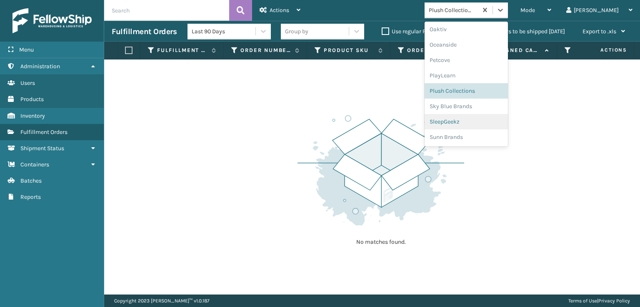
click at [491, 128] on div "SleepGeekz" at bounding box center [465, 121] width 83 height 15
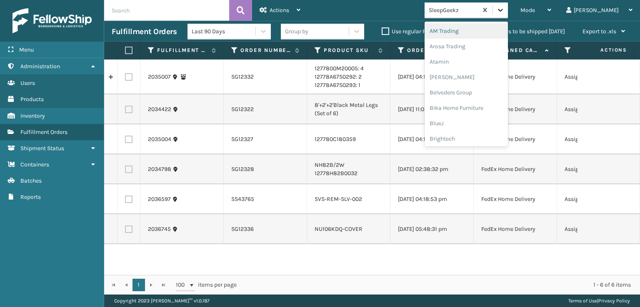
click at [504, 14] on icon at bounding box center [500, 10] width 8 height 8
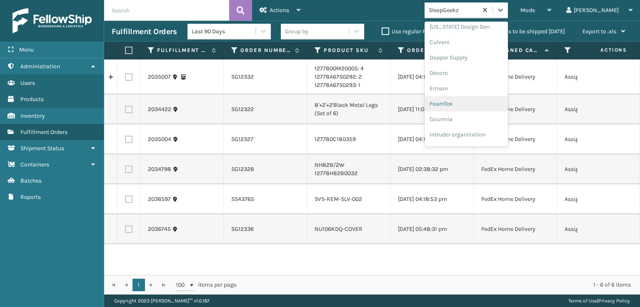
scroll to position [125, 0]
click at [482, 104] on div "FoamTex" at bounding box center [465, 106] width 83 height 15
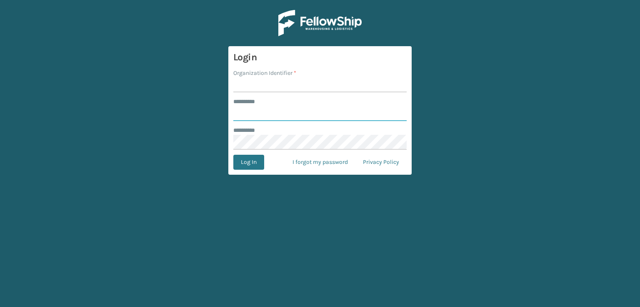
type input "***"
click at [245, 88] on input "Organization Identifier *" at bounding box center [319, 84] width 173 height 15
type input "sleepgeekz warehouse"
click at [248, 160] on button "Log In" at bounding box center [248, 162] width 31 height 15
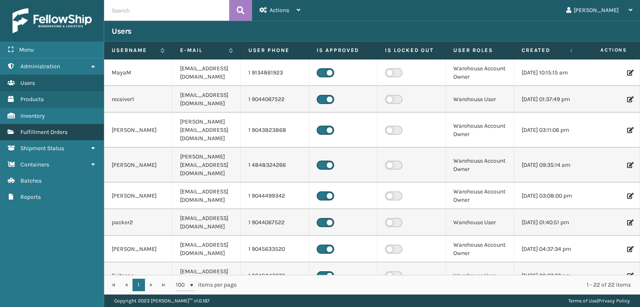
click at [69, 130] on link "Fulfillment Orders" at bounding box center [52, 132] width 104 height 16
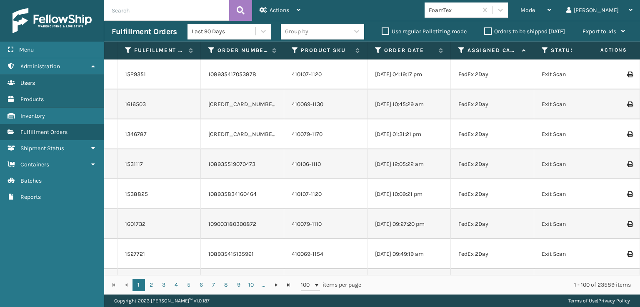
click at [540, 49] on th "Status" at bounding box center [575, 51] width 83 height 18
click at [542, 50] on icon at bounding box center [545, 50] width 7 height 7
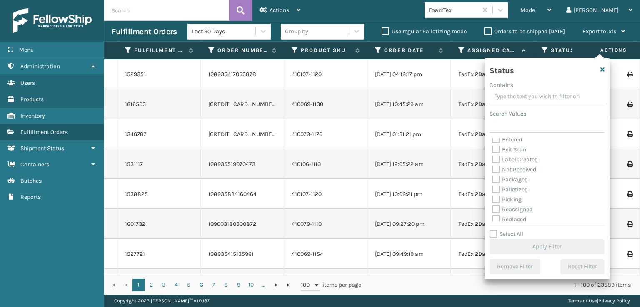
scroll to position [42, 0]
click at [499, 184] on label "Picking" at bounding box center [507, 181] width 30 height 7
click at [492, 182] on input "Picking" at bounding box center [492, 179] width 0 height 5
checkbox input "true"
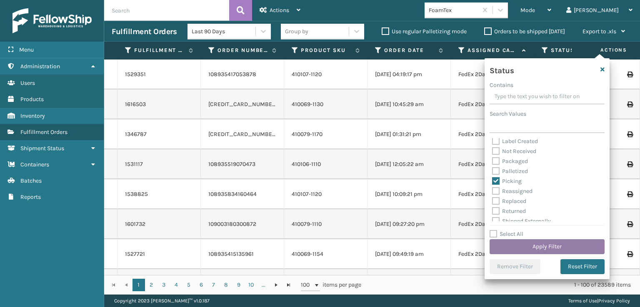
click at [540, 251] on button "Apply Filter" at bounding box center [546, 247] width 115 height 15
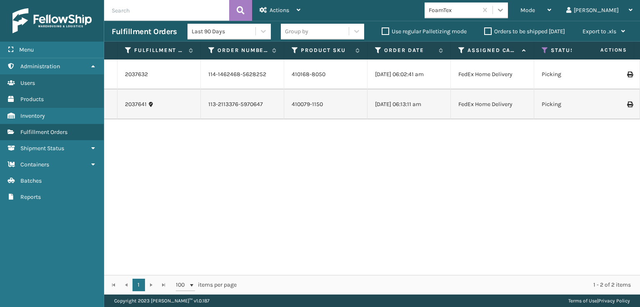
click at [504, 7] on icon at bounding box center [500, 10] width 8 height 8
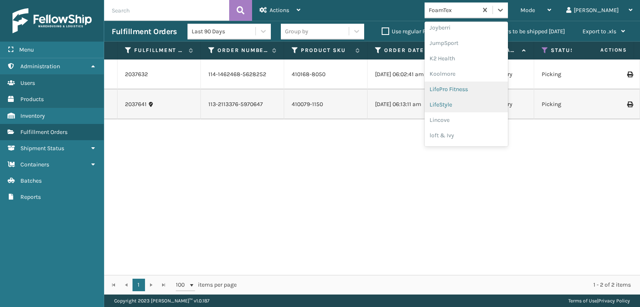
scroll to position [263, 0]
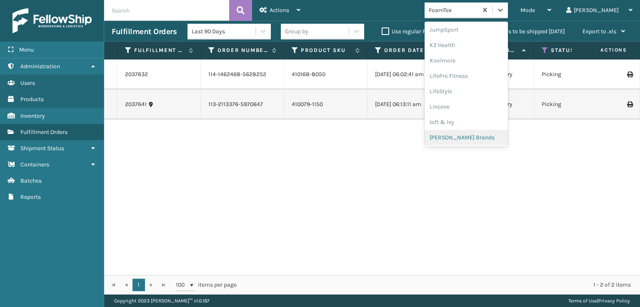
click at [484, 140] on div "[PERSON_NAME] Brands" at bounding box center [465, 137] width 83 height 15
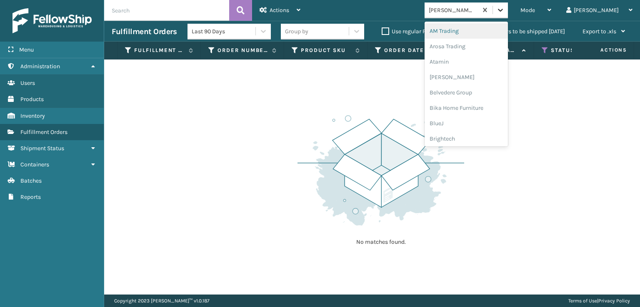
click at [508, 15] on div at bounding box center [500, 9] width 15 height 15
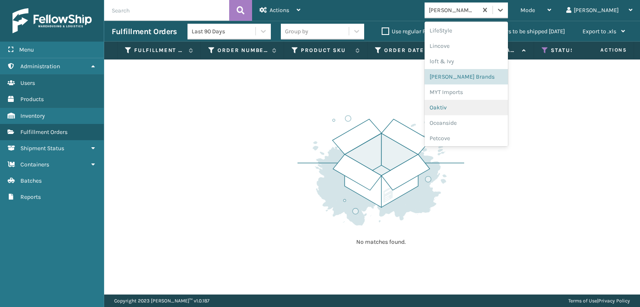
scroll to position [402, 0]
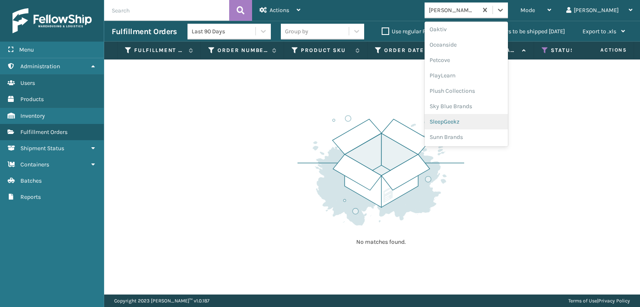
click at [492, 121] on div "SleepGeekz" at bounding box center [465, 121] width 83 height 15
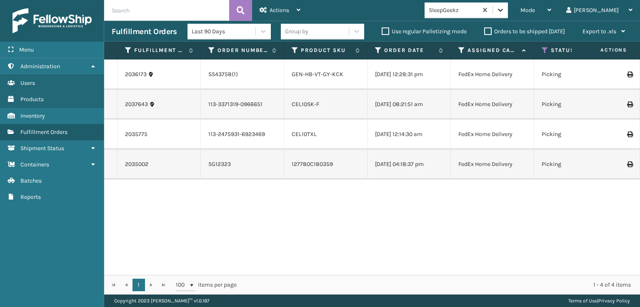
click at [504, 10] on icon at bounding box center [500, 10] width 8 height 8
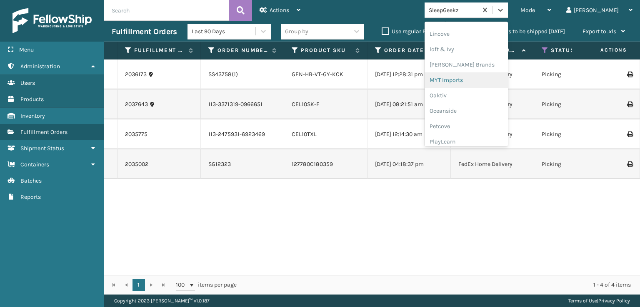
scroll to position [388, 0]
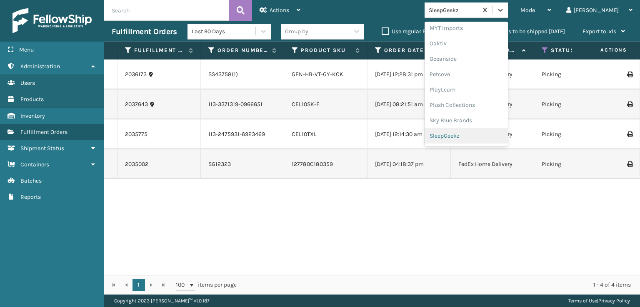
click at [503, 130] on div "SleepGeekz" at bounding box center [465, 135] width 83 height 15
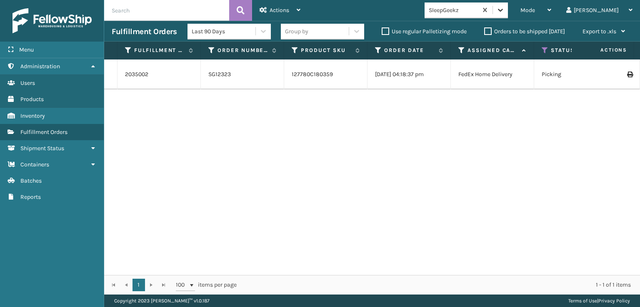
click at [504, 7] on icon at bounding box center [500, 10] width 8 height 8
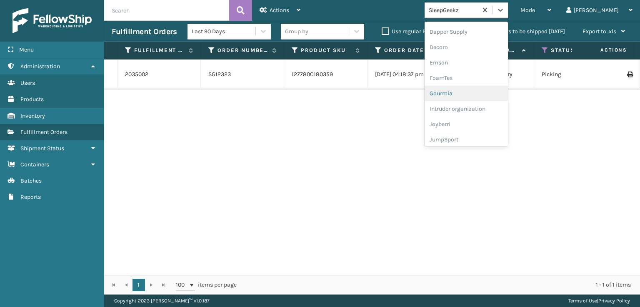
scroll to position [138, 0]
click at [490, 87] on div "FoamTex" at bounding box center [465, 92] width 83 height 15
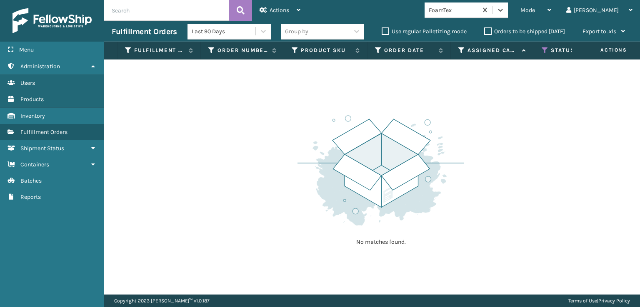
click at [508, 2] on div at bounding box center [500, 9] width 15 height 15
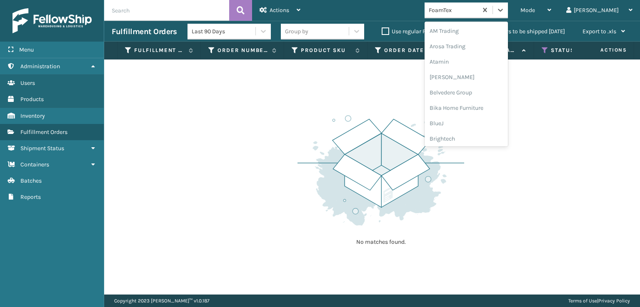
scroll to position [263, 0]
click at [488, 140] on div "[PERSON_NAME] Brands" at bounding box center [465, 137] width 83 height 15
